Goal: Task Accomplishment & Management: Use online tool/utility

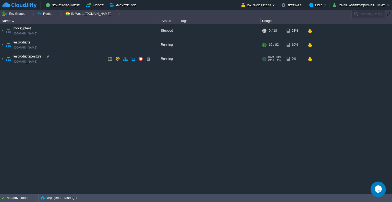
click at [88, 58] on td "wsproductspostgre [DOMAIN_NAME]" at bounding box center [76, 59] width 153 height 14
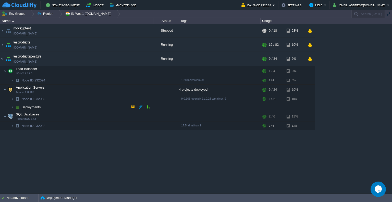
click at [42, 104] on td "Deployments" at bounding box center [76, 107] width 153 height 8
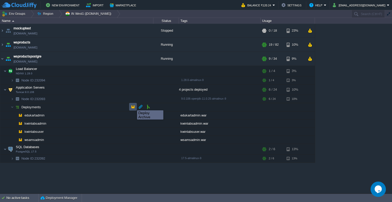
click at [133, 106] on button "button" at bounding box center [133, 106] width 5 height 5
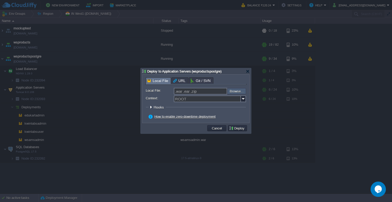
click at [237, 89] on input "file" at bounding box center [214, 91] width 65 height 6
click at [247, 72] on div at bounding box center [248, 71] width 4 height 4
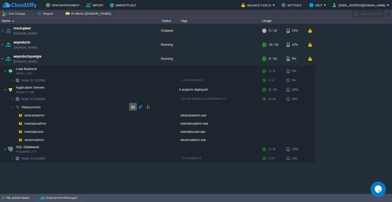
click at [135, 108] on td at bounding box center [133, 107] width 8 height 8
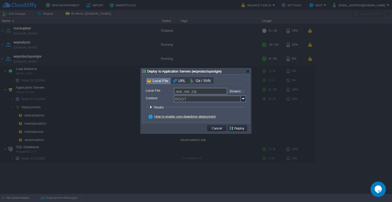
click at [234, 93] on input "file" at bounding box center [214, 91] width 65 height 6
type input "C:\fakepath\kwinlabseducationorg.war"
type input "kwinlabseducationorg.war"
drag, startPoint x: 211, startPoint y: 92, endPoint x: 167, endPoint y: 94, distance: 44.7
click at [167, 94] on div "kwinlabseducationorg.war Browse..." at bounding box center [196, 91] width 100 height 7
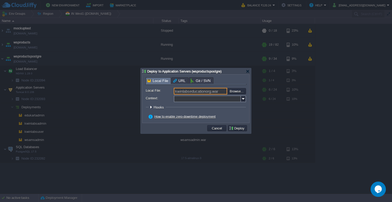
click at [196, 98] on input "Context:" at bounding box center [207, 98] width 67 height 7
paste input "kwinlabseducationorg"
type input "kwinlabseducationorg"
click at [242, 126] on button "Deploy" at bounding box center [237, 128] width 17 height 5
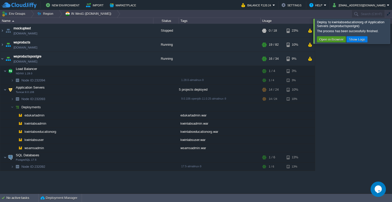
click at [329, 39] on button "Open in Browser" at bounding box center [331, 39] width 27 height 5
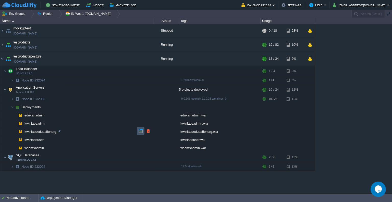
click at [139, 130] on button "button" at bounding box center [140, 131] width 5 height 5
click at [136, 104] on td at bounding box center [133, 107] width 8 height 8
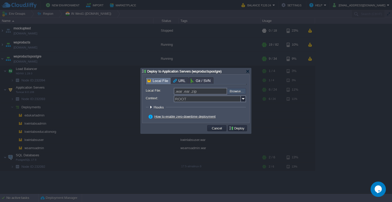
click at [238, 92] on input "file" at bounding box center [214, 91] width 65 height 6
type input "C:\fakepath\kwinlabseducationorg.war"
type input "kwinlabseducationorg.war"
click at [245, 100] on img at bounding box center [243, 98] width 5 height 7
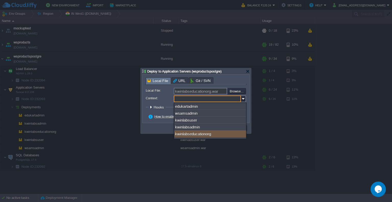
click at [209, 134] on div "kwinlabseducationorg" at bounding box center [210, 133] width 72 height 7
type input "kwinlabseducationorg"
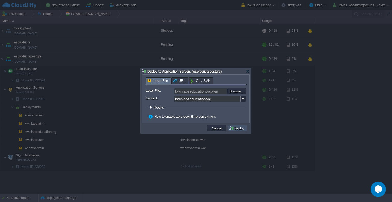
click at [236, 128] on button "Deploy" at bounding box center [237, 128] width 17 height 5
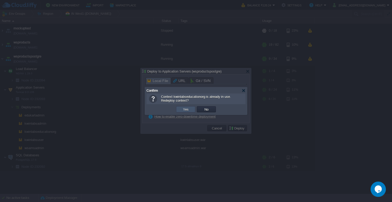
click at [188, 107] on button "Yes" at bounding box center [186, 109] width 9 height 5
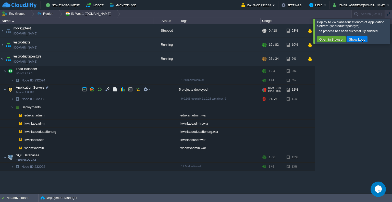
click at [265, 90] on div at bounding box center [266, 90] width 2 height 0
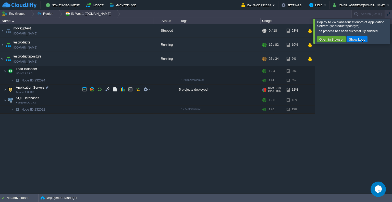
click at [264, 89] on div at bounding box center [263, 89] width 2 height 0
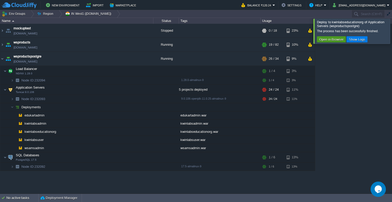
click at [325, 41] on button "Open in Browser" at bounding box center [331, 39] width 27 height 5
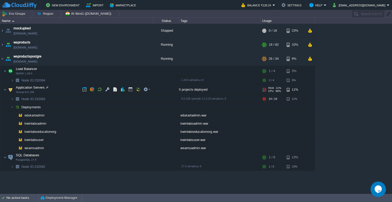
click at [265, 88] on div at bounding box center [265, 88] width 1 height 0
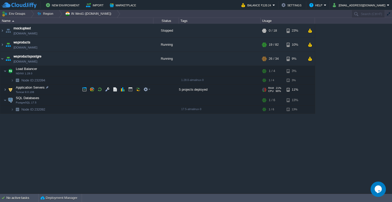
click at [265, 88] on div at bounding box center [265, 88] width 1 height 0
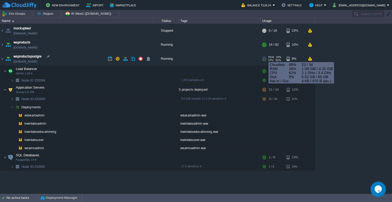
click at [265, 58] on div at bounding box center [266, 58] width 2 height 0
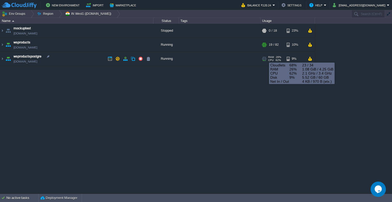
click at [266, 58] on div at bounding box center [266, 58] width 2 height 0
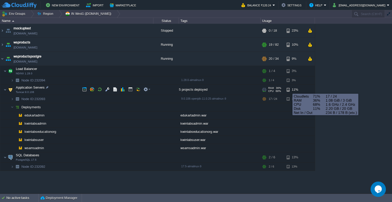
click at [288, 89] on div "11%" at bounding box center [295, 90] width 17 height 10
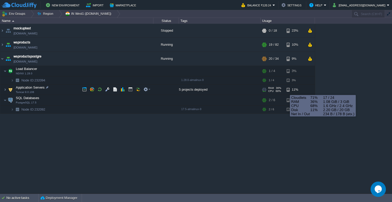
click at [286, 89] on div "RAM 36% CPU 68% 17 / 24 11%" at bounding box center [282, 90] width 42 height 10
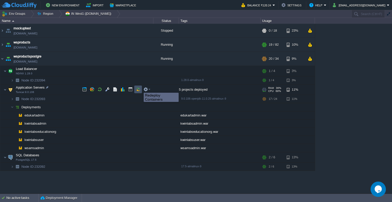
click at [138, 88] on button "button" at bounding box center [138, 89] width 5 height 5
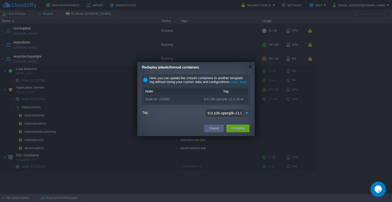
click at [246, 113] on img at bounding box center [246, 112] width 7 height 7
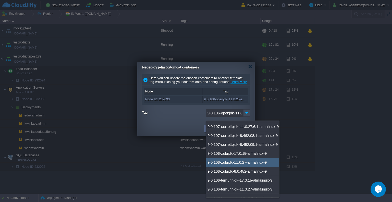
scroll to position [990, 0]
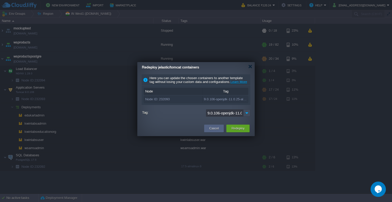
click at [186, 125] on div "Cancel Redeploy" at bounding box center [195, 128] width 117 height 15
click at [239, 131] on button "Redeploy" at bounding box center [238, 128] width 13 height 5
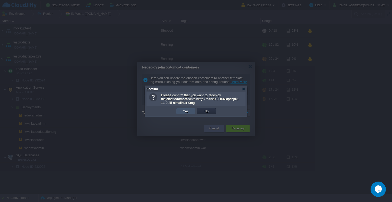
click at [189, 111] on button "Yes" at bounding box center [186, 111] width 9 height 5
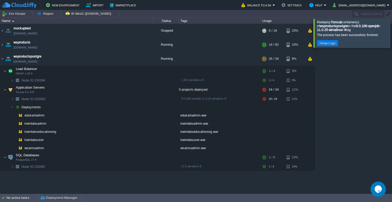
click at [392, 34] on div at bounding box center [398, 33] width 0 height 29
